Goal: Information Seeking & Learning: Find specific page/section

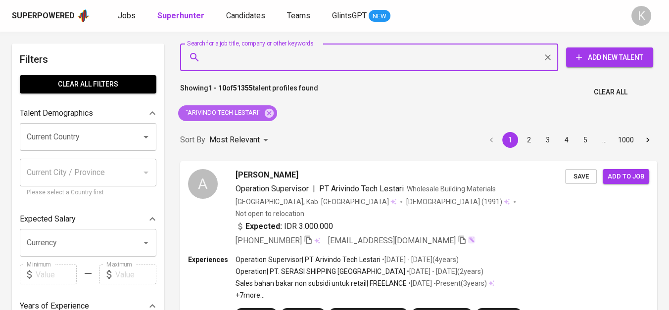
drag, startPoint x: 266, startPoint y: 110, endPoint x: 338, endPoint y: 0, distance: 131.7
click at [266, 110] on icon at bounding box center [269, 113] width 11 height 11
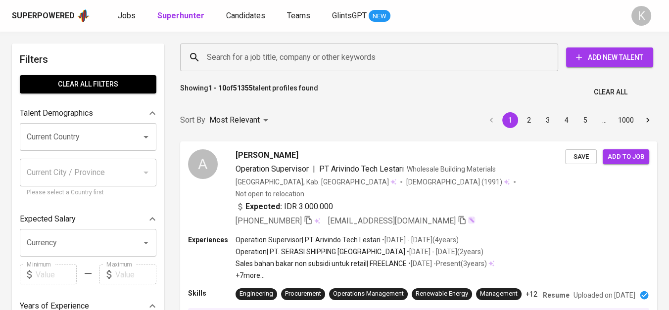
click at [255, 53] on input "Search for a job title, company or other keywords" at bounding box center [371, 57] width 334 height 19
click at [245, 57] on input "Search for a job title, company or other keywords" at bounding box center [371, 57] width 334 height 19
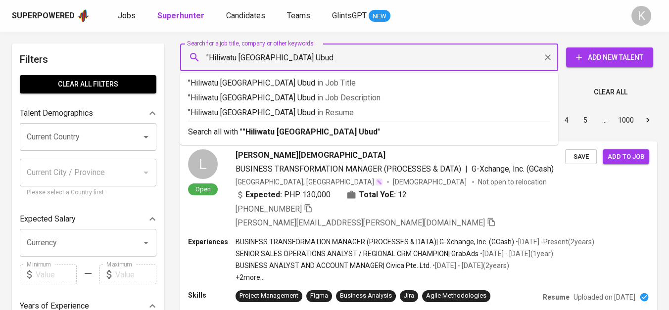
type input ""Hiliwatu Bali Ubud""
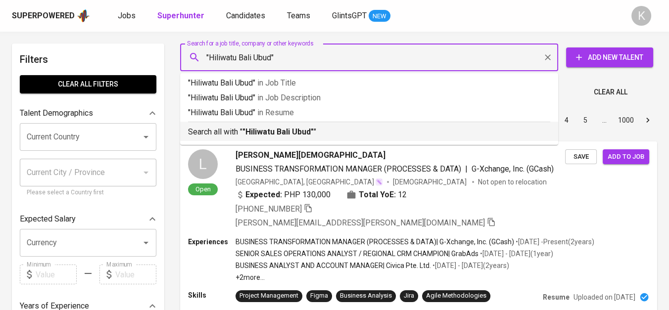
click at [257, 128] on b ""Hiliwatu Bali Ubud"" at bounding box center [277, 131] width 71 height 9
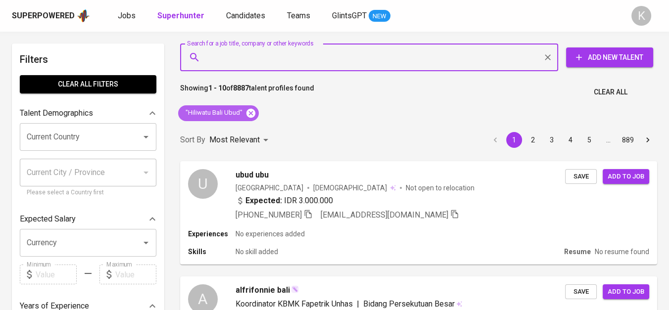
click at [250, 110] on icon at bounding box center [250, 112] width 9 height 9
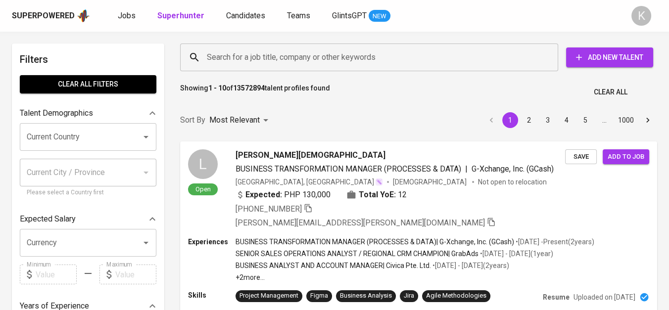
click at [308, 59] on input "Search for a job title, company or other keywords" at bounding box center [371, 57] width 334 height 19
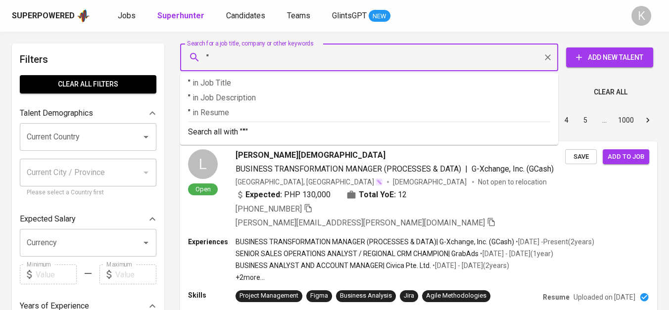
paste input "Kementerian Ketenagakerjaan RI"
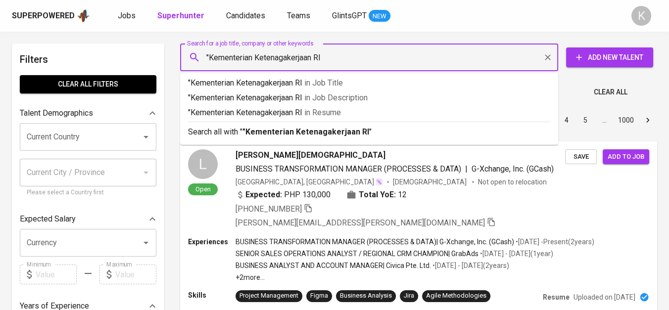
type input ""Kementerian Ketenagakerjaan RI""
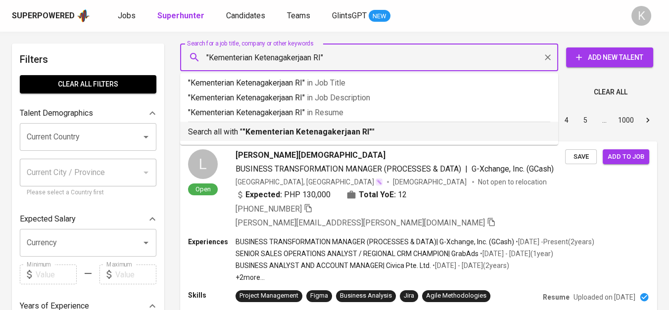
click at [335, 136] on b ""Kementerian Ketenagakerjaan RI"" at bounding box center [307, 131] width 130 height 9
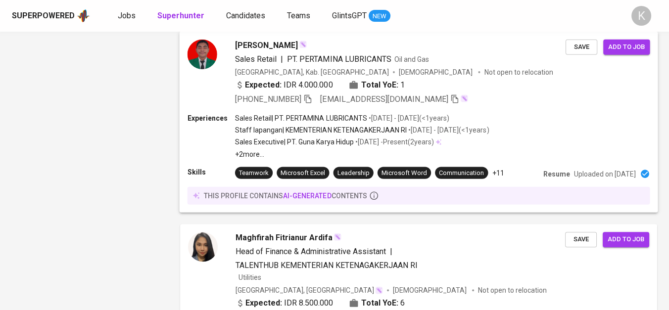
scroll to position [1264, 0]
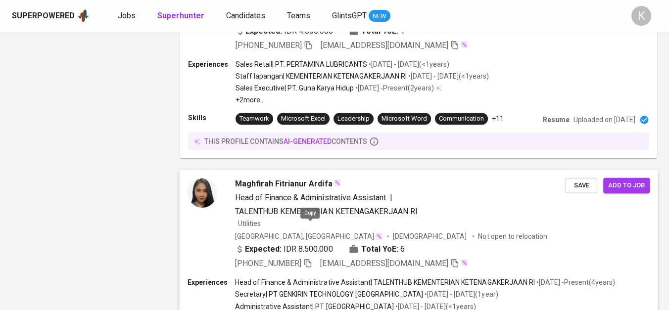
click at [310, 259] on icon "button" at bounding box center [307, 263] width 9 height 9
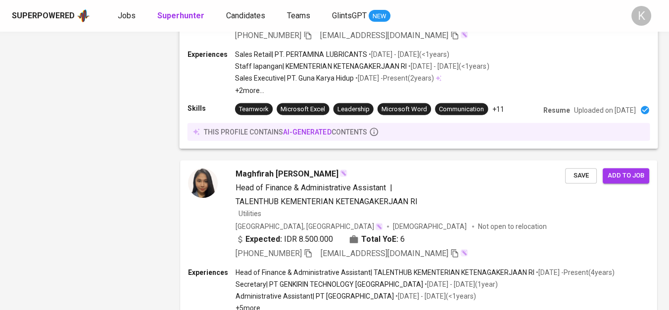
scroll to position [1318, 0]
